Goal: Find specific page/section: Find specific page/section

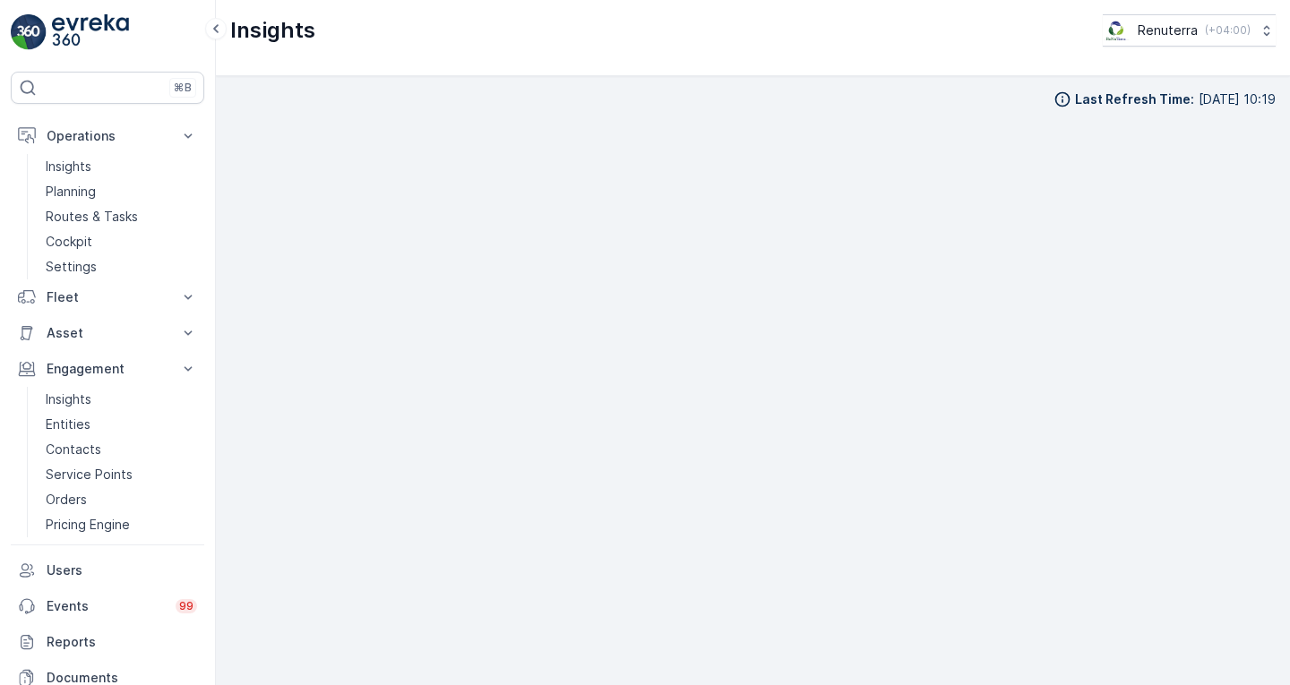
scroll to position [13, 0]
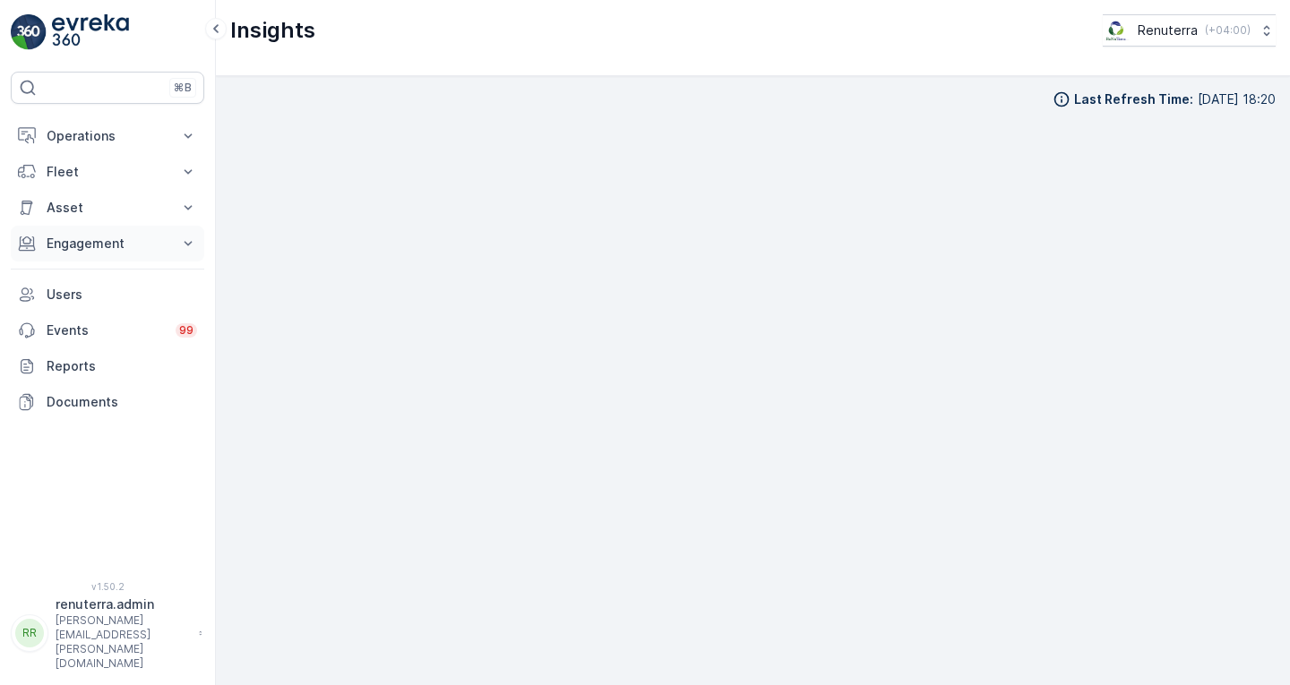
click at [96, 241] on p "Engagement" at bounding box center [108, 244] width 122 height 18
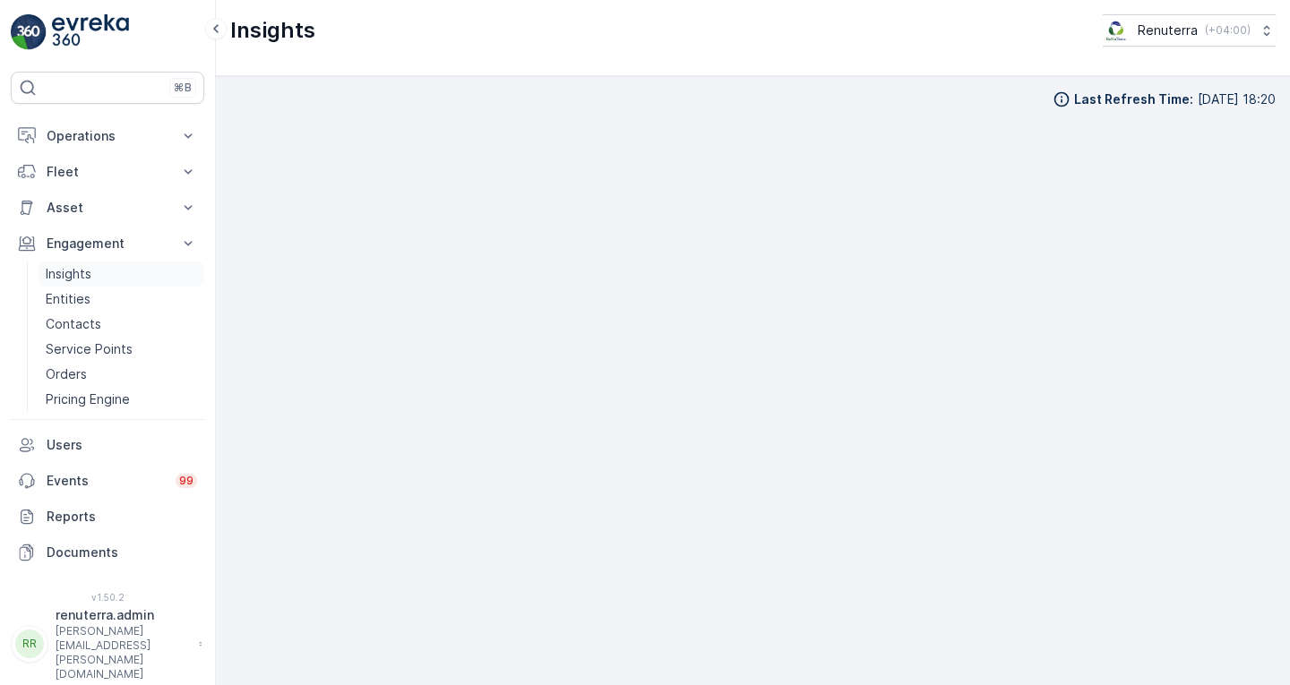
click at [94, 276] on link "Insights" at bounding box center [122, 274] width 166 height 25
click at [1289, 637] on div "Last Refresh Time : 16.09.2025 18:20" at bounding box center [753, 380] width 1074 height 609
click at [897, 60] on div "Insights Renuterra ( +04:00 )" at bounding box center [753, 38] width 1074 height 76
